Goal: Task Accomplishment & Management: Use online tool/utility

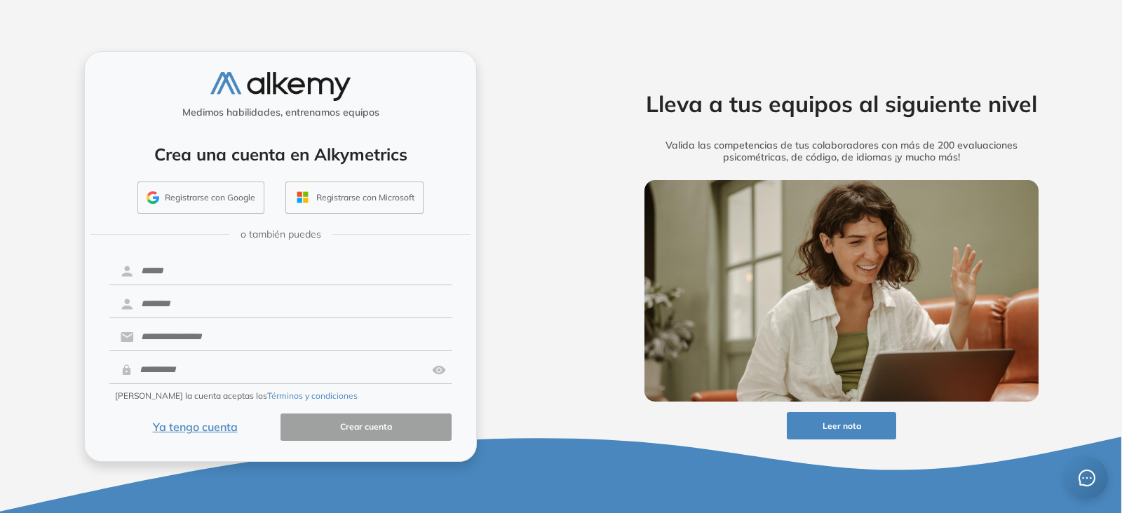
click at [209, 430] on button "Ya tengo cuenta" at bounding box center [194, 427] width 171 height 27
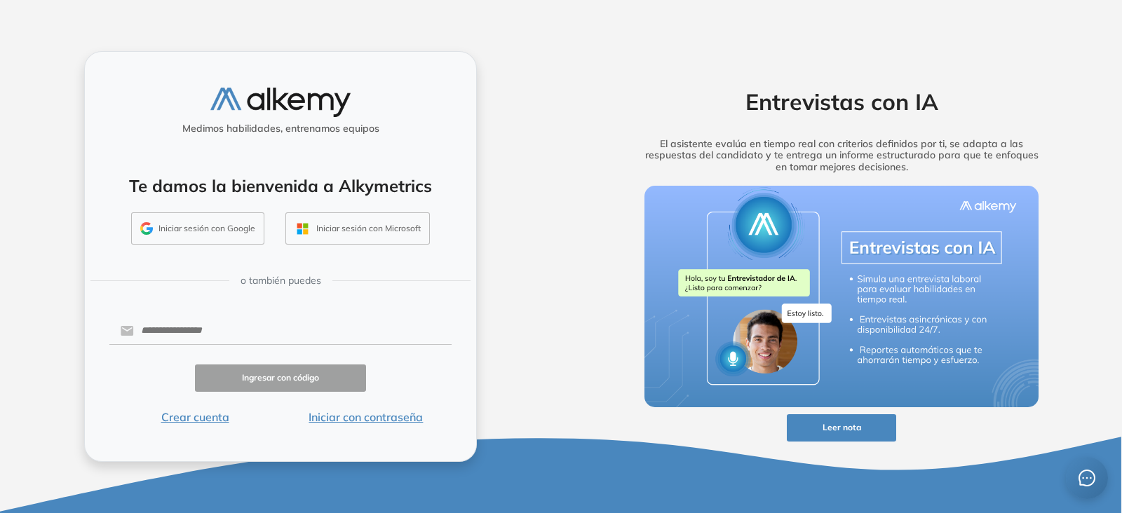
drag, startPoint x: 209, startPoint y: 216, endPoint x: 209, endPoint y: 225, distance: 9.1
click at [210, 219] on button "Iniciar sesión con Google" at bounding box center [197, 229] width 133 height 32
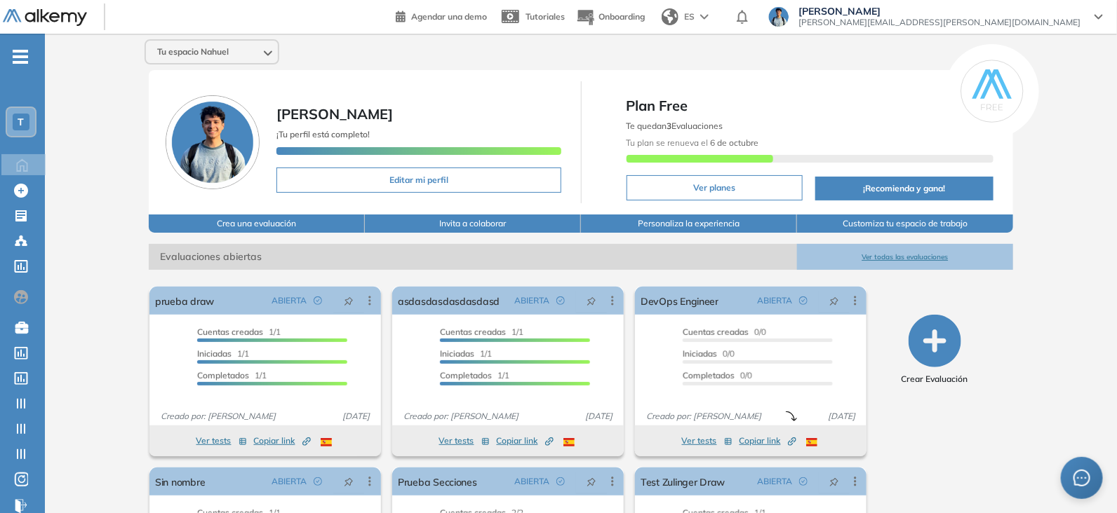
click at [897, 331] on icon "button" at bounding box center [934, 341] width 53 height 53
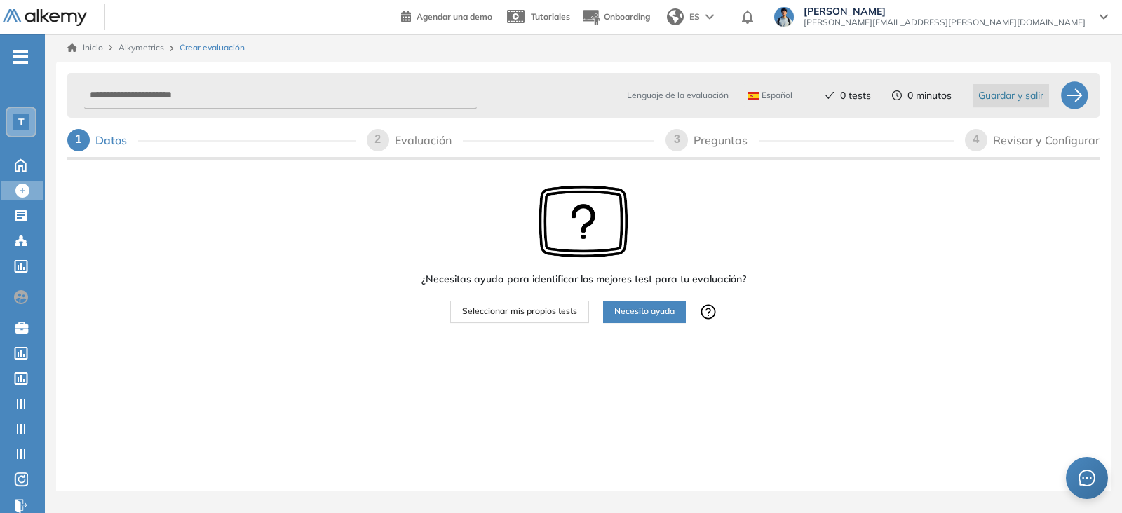
click at [504, 314] on span "Seleccionar mis propios tests" at bounding box center [519, 311] width 115 height 13
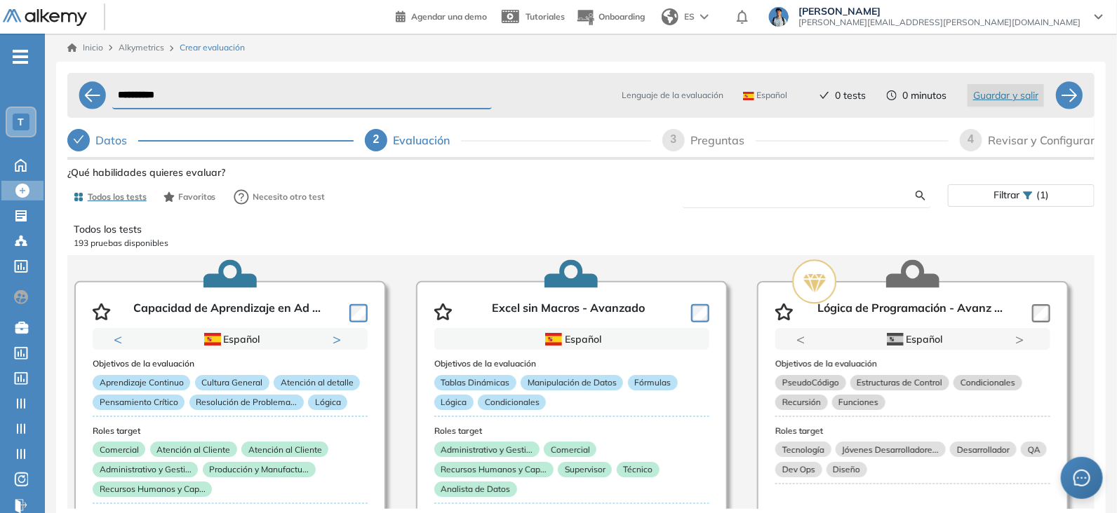
click at [820, 195] on input "text" at bounding box center [805, 195] width 222 height 13
type input "******"
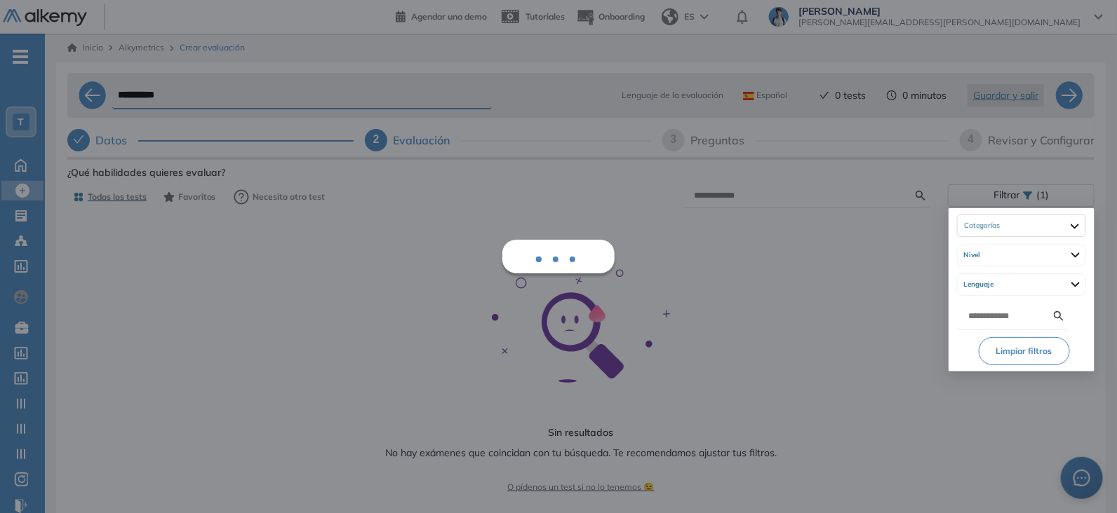
click at [897, 200] on div "Ver preguntas de muestra Demo Experiencia Starter Validado undefined minutos Pr…" at bounding box center [580, 384] width 1027 height 442
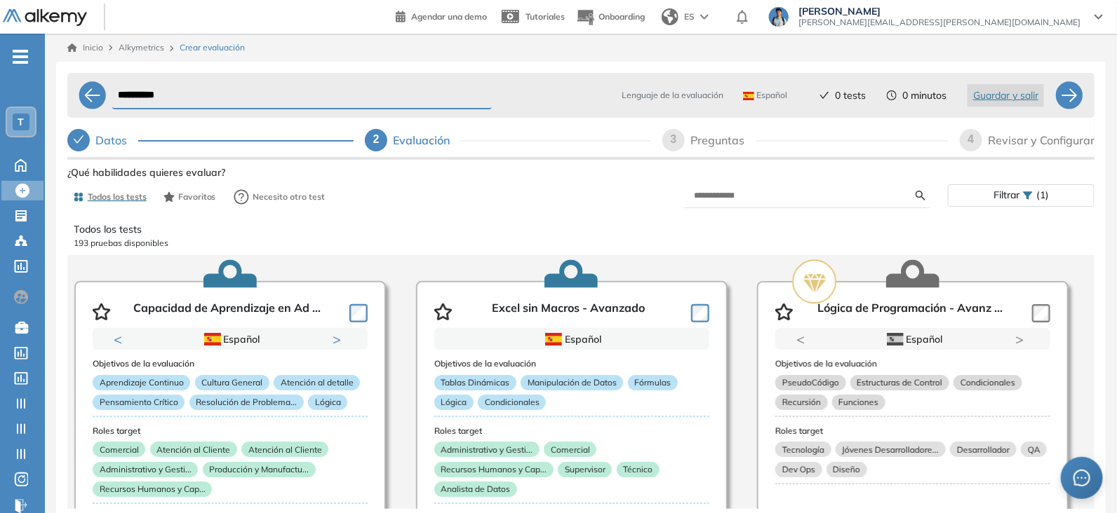
click at [562, 222] on p "Todos los tests" at bounding box center [581, 229] width 1014 height 15
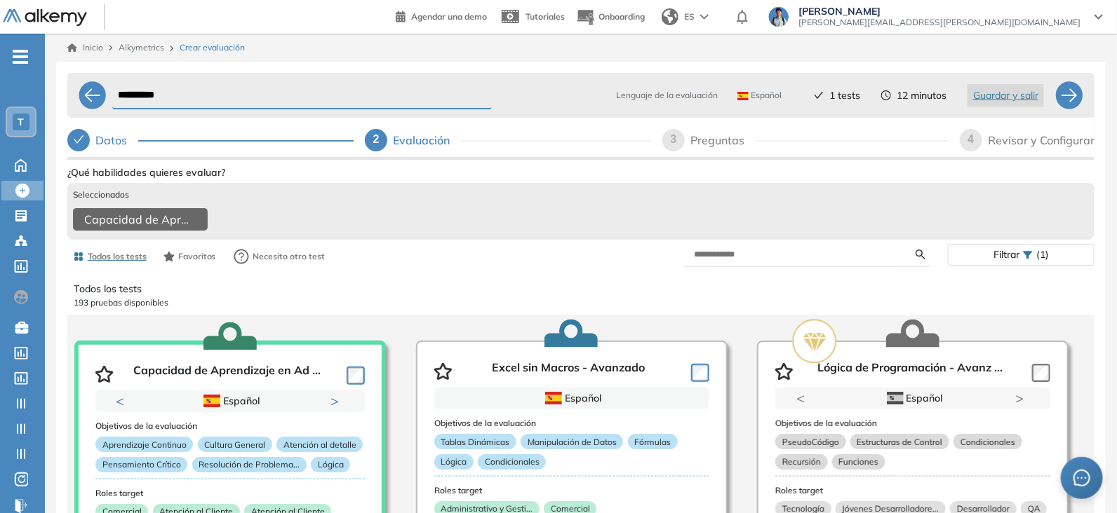
click at [897, 137] on div "Revisar y Configurar" at bounding box center [1041, 140] width 107 height 22
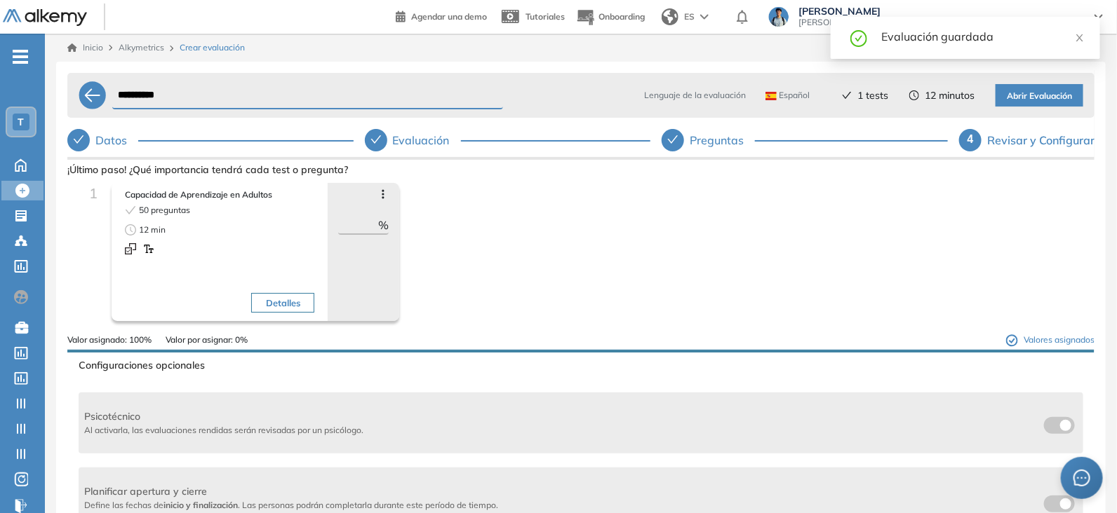
click at [897, 93] on span "Abrir Evaluación" at bounding box center [1039, 96] width 65 height 13
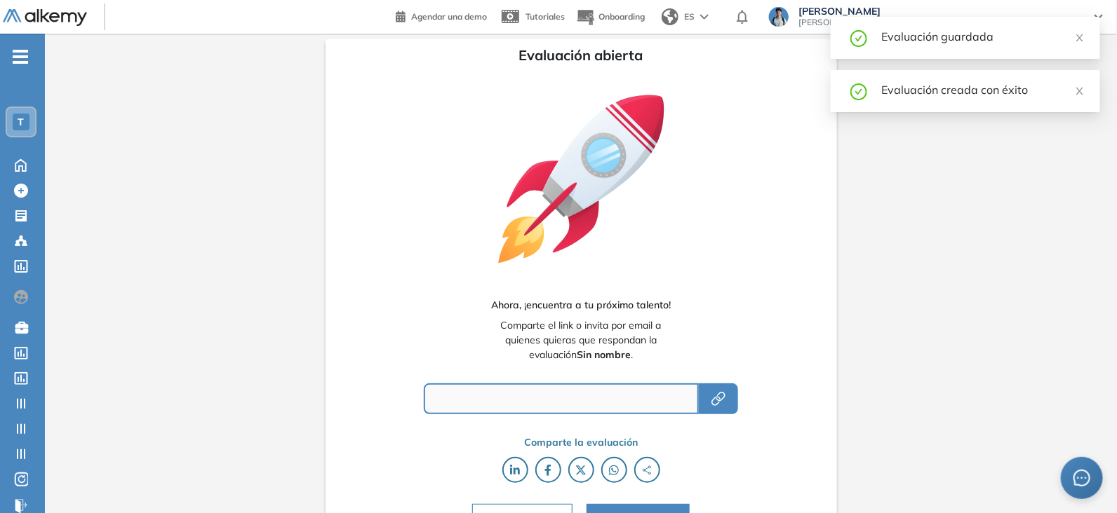
type input "**********"
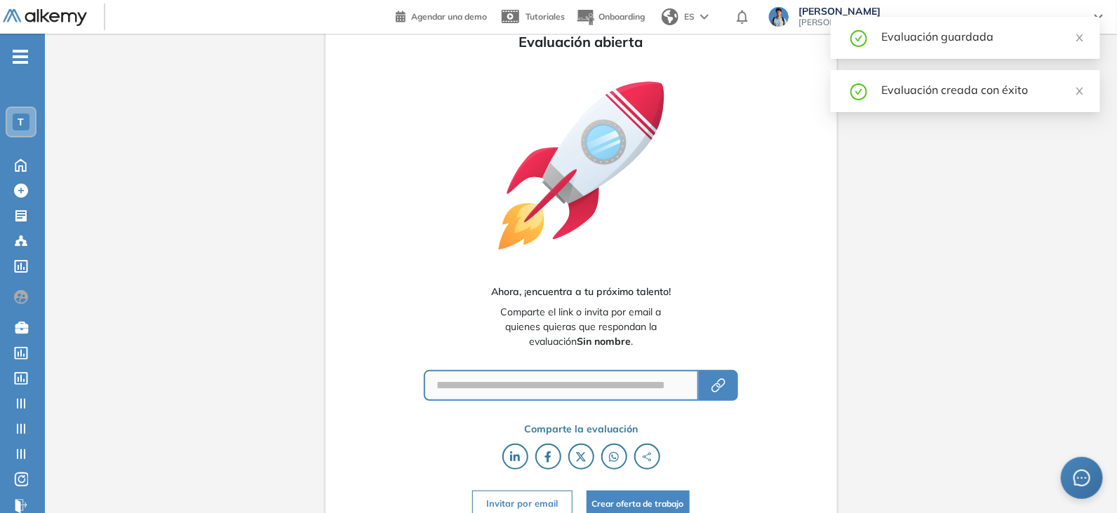
scroll to position [27, 0]
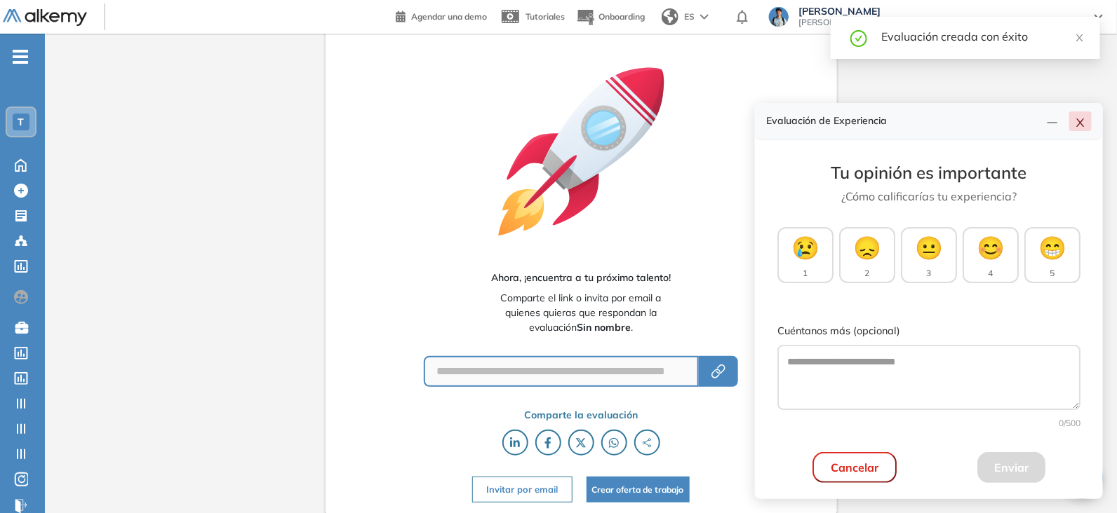
click at [897, 122] on button "button" at bounding box center [1080, 122] width 22 height 20
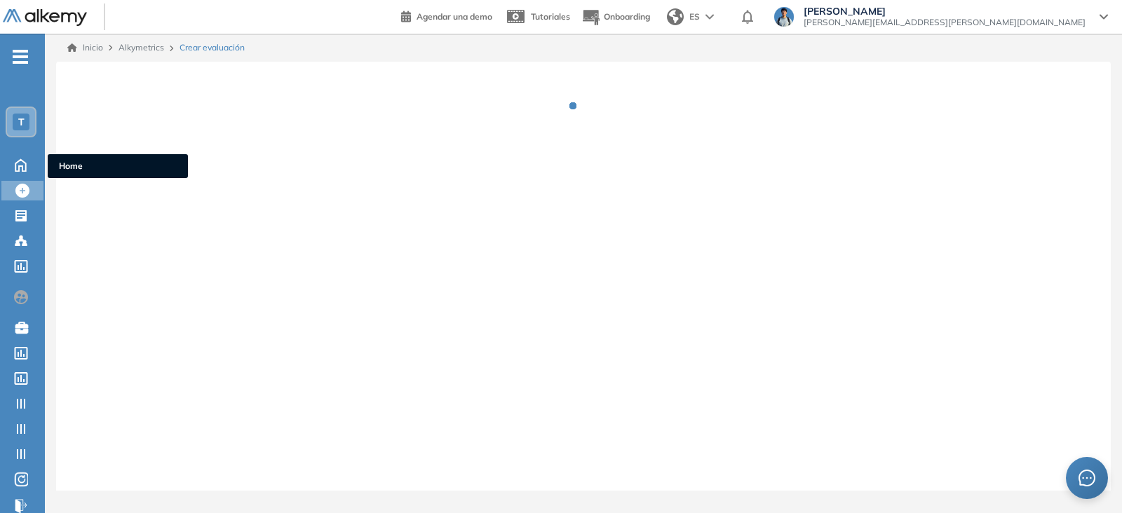
drag, startPoint x: 20, startPoint y: 166, endPoint x: 626, endPoint y: 79, distance: 611.4
click at [20, 166] on icon at bounding box center [20, 164] width 25 height 17
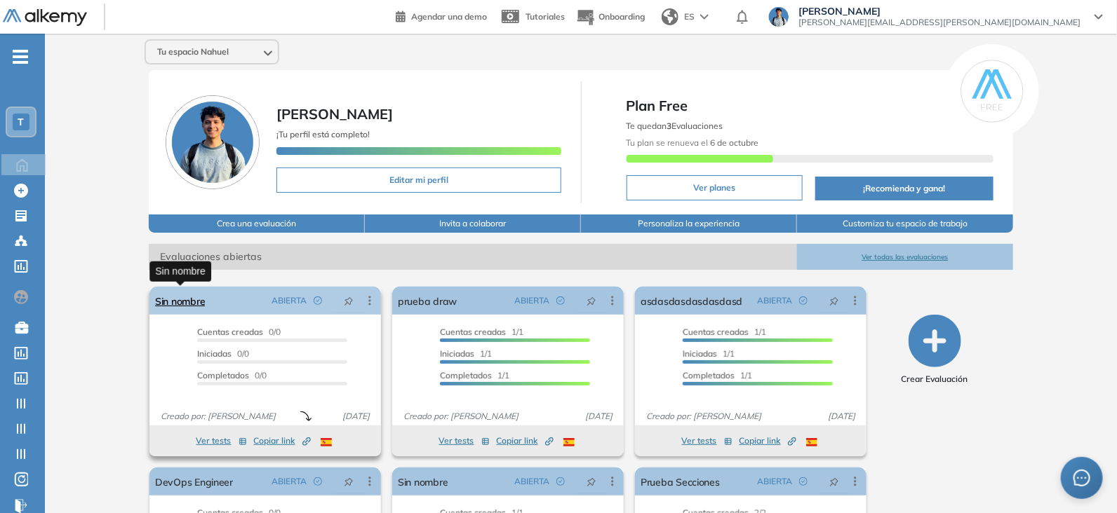
click at [191, 302] on link "Sin nombre" at bounding box center [180, 301] width 50 height 28
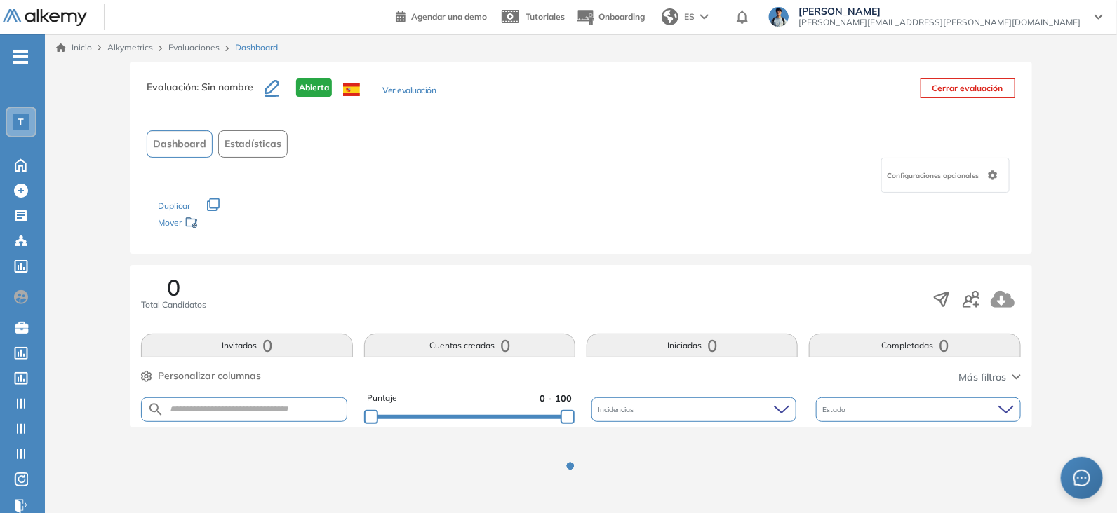
click at [897, 79] on button "Cerrar evaluación" at bounding box center [967, 89] width 95 height 20
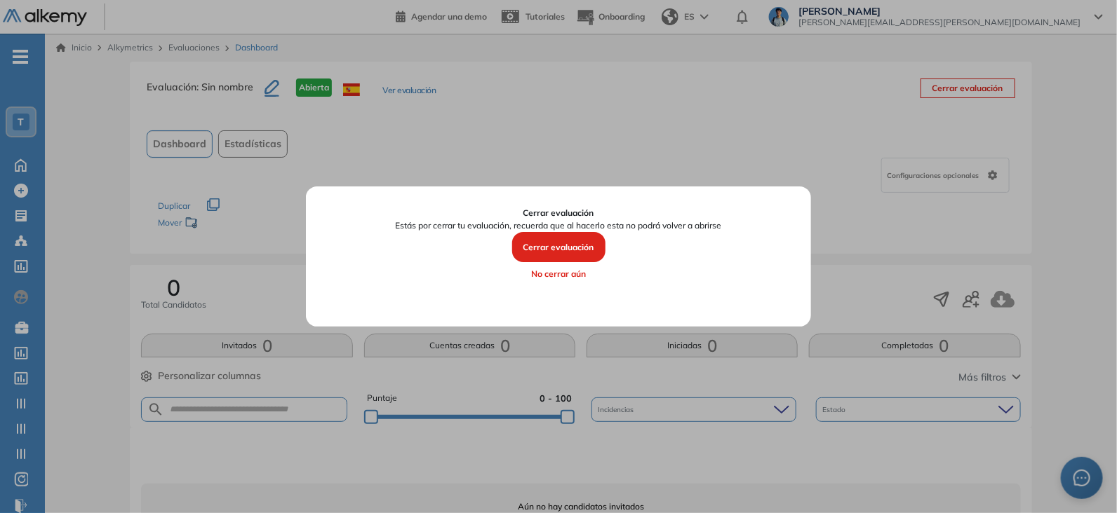
click at [536, 243] on button "Cerrar evaluación" at bounding box center [558, 247] width 93 height 31
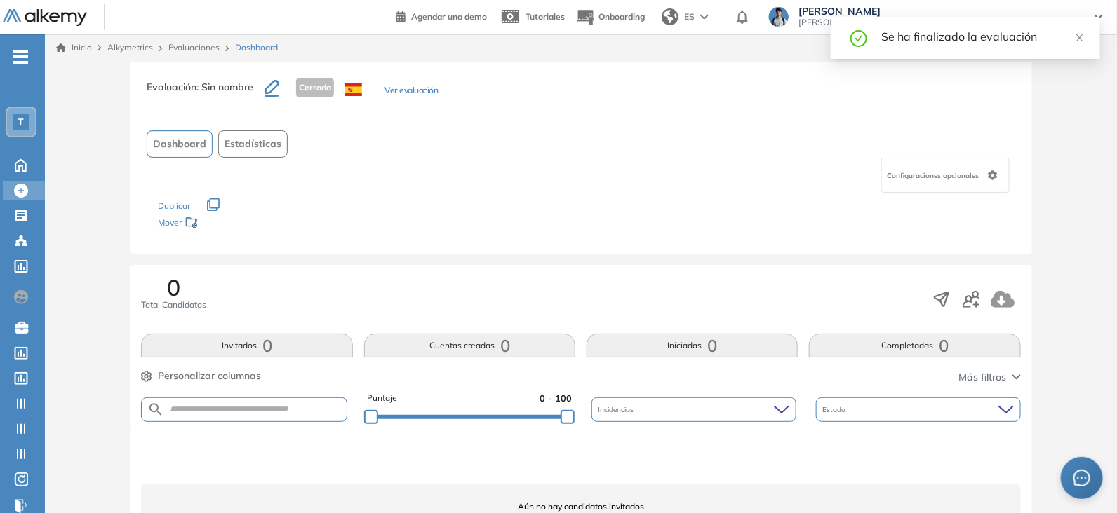
click at [18, 186] on icon at bounding box center [21, 191] width 14 height 14
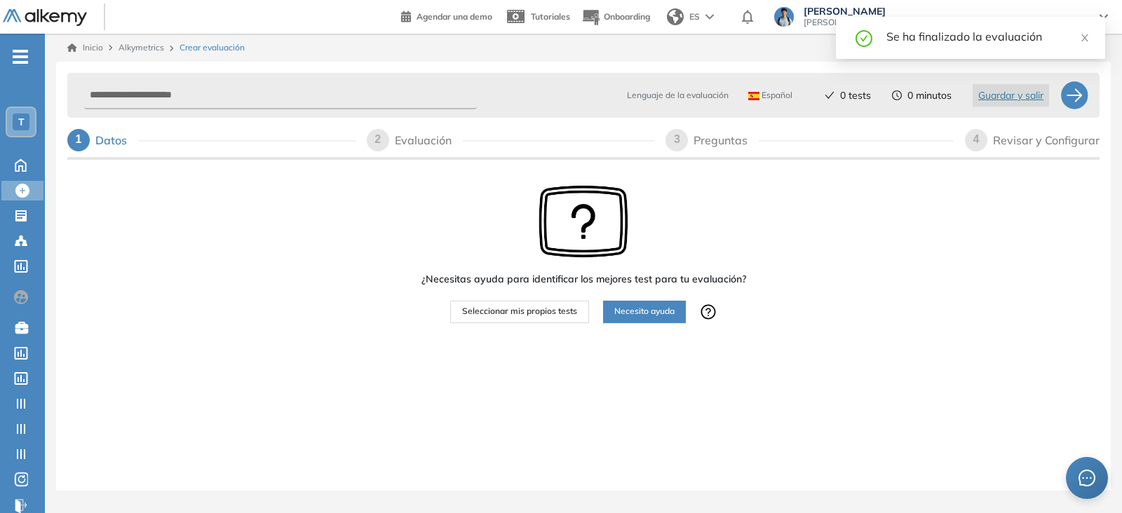
click at [540, 309] on span "Seleccionar mis propios tests" at bounding box center [519, 311] width 115 height 13
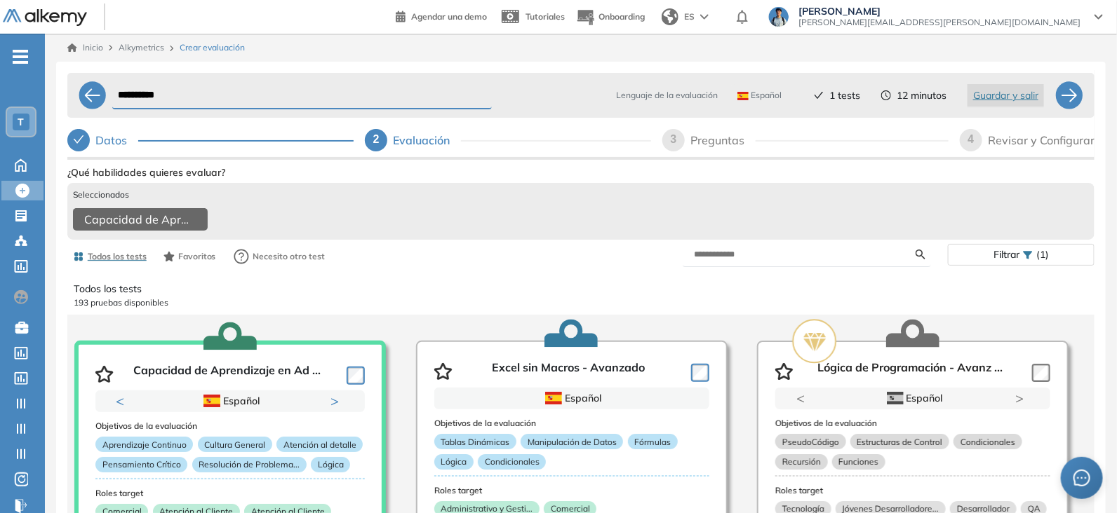
click at [897, 135] on div "Revisar y Configurar" at bounding box center [1041, 140] width 107 height 22
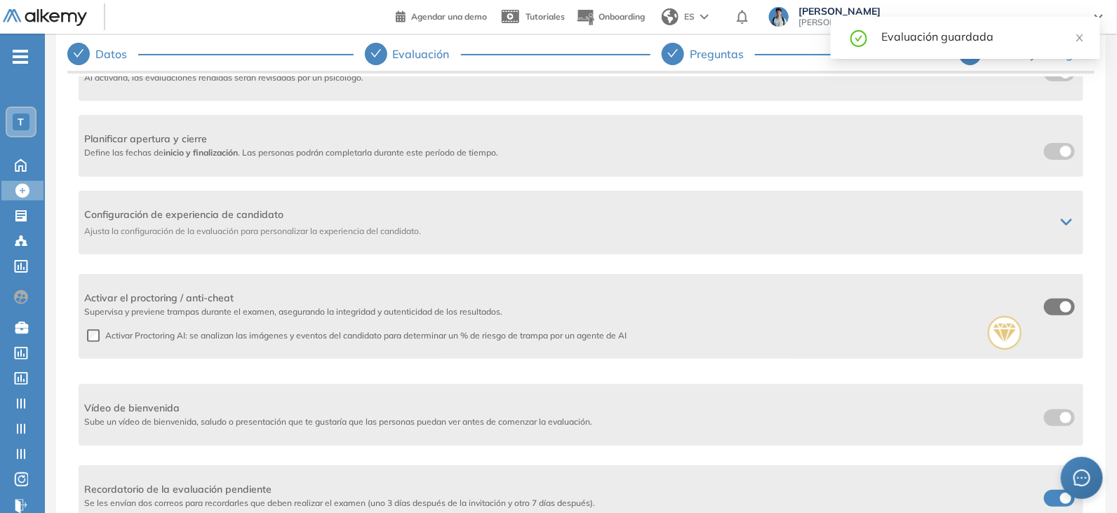
scroll to position [87, 0]
click at [844, 226] on span "Ajusta la configuración de la evaluación para personalizar la experiencia del c…" at bounding box center [564, 230] width 960 height 13
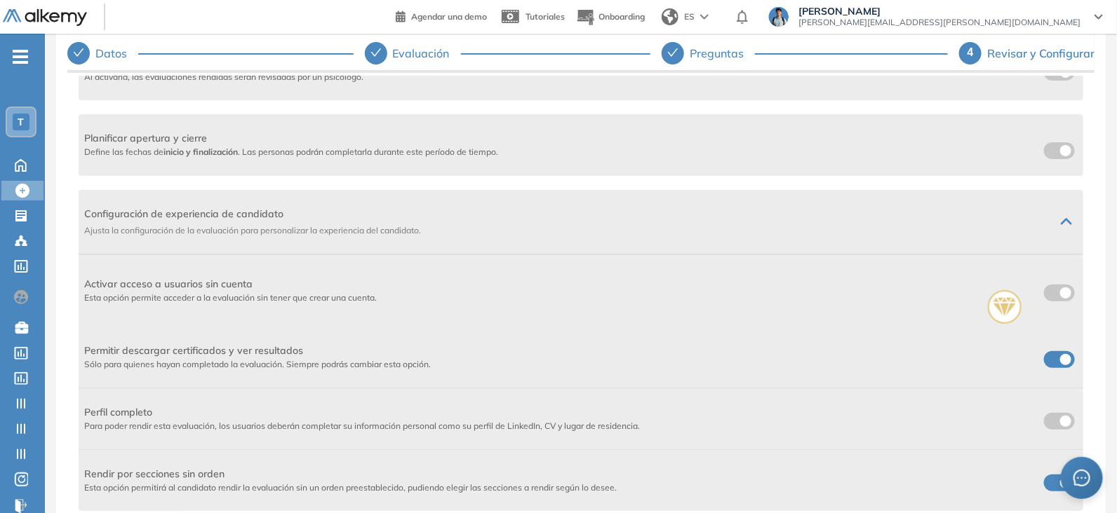
click at [897, 286] on div "Activar acceso a usuarios sin cuenta Esta opción permite acceder a la evaluació…" at bounding box center [581, 291] width 1004 height 72
click at [897, 285] on div "Activar acceso a usuarios sin cuenta Esta opción permite acceder a la evaluació…" at bounding box center [581, 291] width 1004 height 72
click at [23, 121] on span "T" at bounding box center [21, 121] width 6 height 11
